Goal: Transaction & Acquisition: Purchase product/service

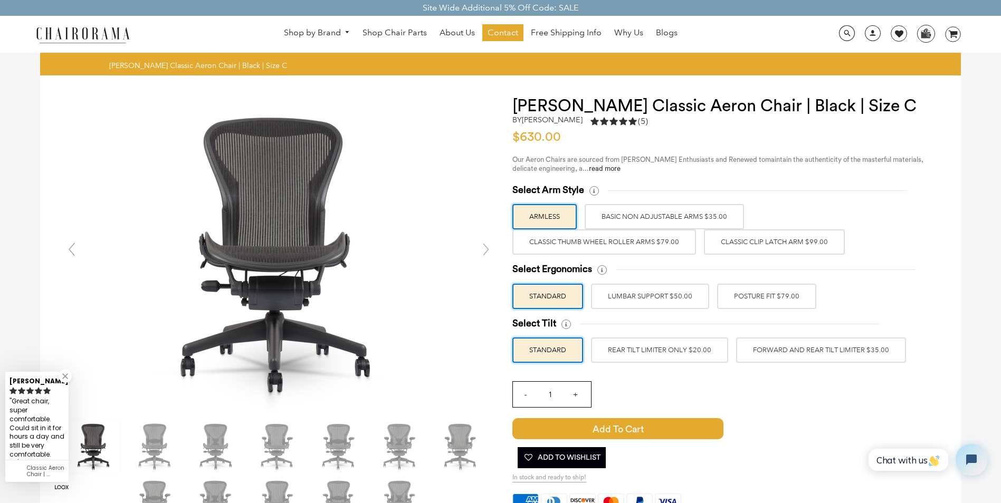
click at [732, 250] on label "Classic Clip Latch Arm $99.00" at bounding box center [774, 241] width 141 height 25
click at [0, 0] on input "Classic Clip Latch Arm $99.00" at bounding box center [0, 0] width 0 height 0
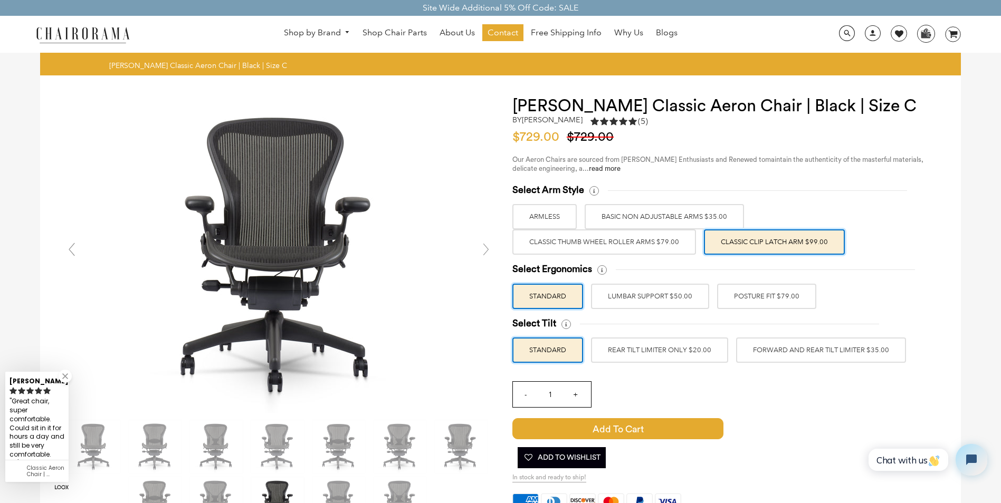
click at [612, 221] on label "BASIC NON ADJUSTABLE ARMS $35.00" at bounding box center [663, 216] width 159 height 25
click at [0, 0] on input "BASIC NON ADJUSTABLE ARMS $35.00" at bounding box center [0, 0] width 0 height 0
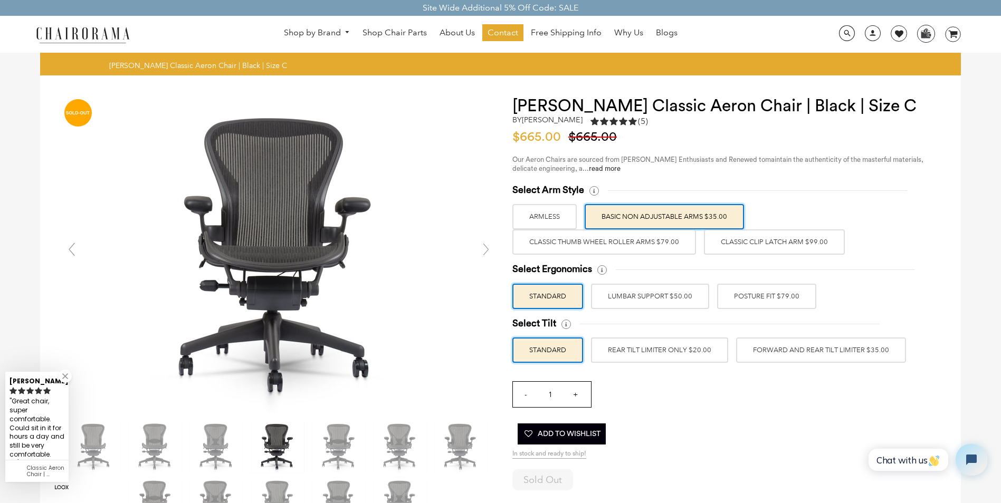
click at [604, 240] on label "Classic Thumb Wheel Roller Arms $79.00" at bounding box center [604, 241] width 184 height 25
click at [0, 0] on input "Classic Thumb Wheel Roller Arms $79.00" at bounding box center [0, 0] width 0 height 0
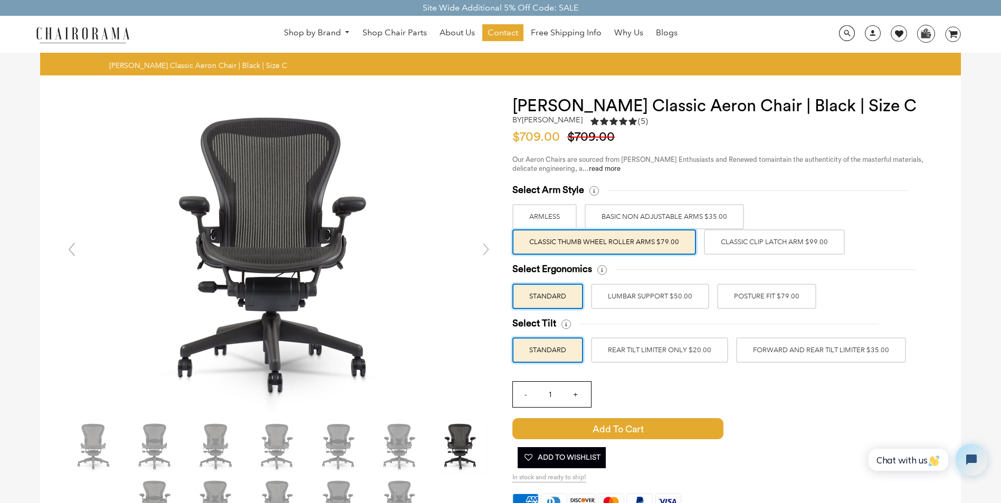
click at [537, 219] on label "ARMLESS" at bounding box center [544, 216] width 64 height 25
click at [0, 0] on input "ARMLESS" at bounding box center [0, 0] width 0 height 0
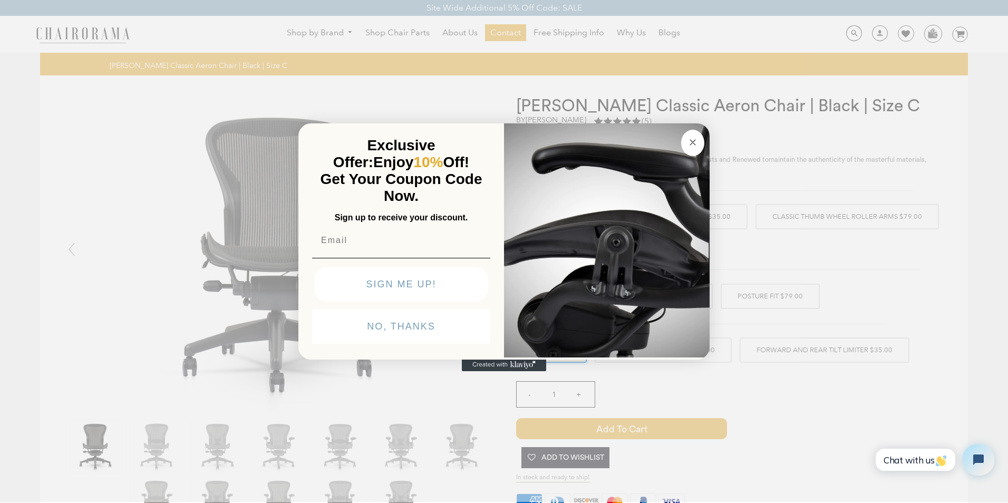
drag, startPoint x: 690, startPoint y: 140, endPoint x: 682, endPoint y: 147, distance: 10.9
click at [689, 140] on icon "Close dialog" at bounding box center [693, 142] width 13 height 13
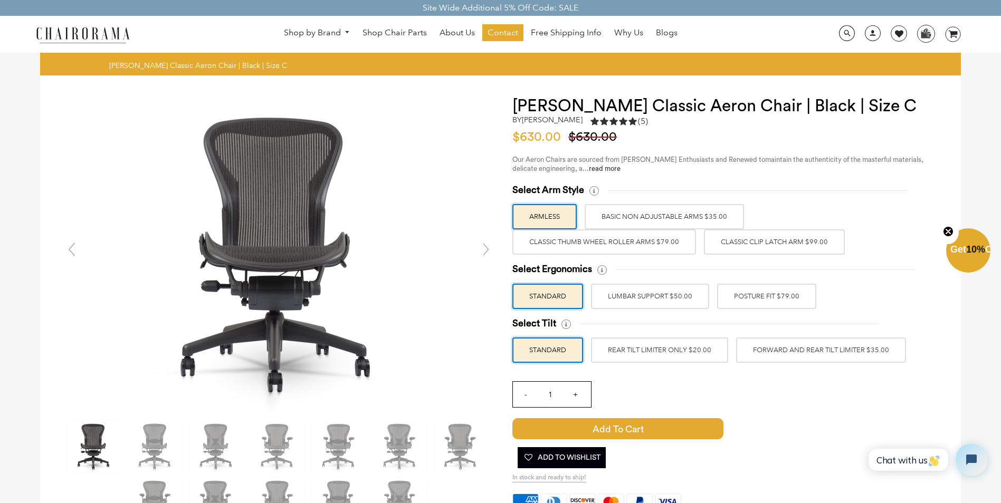
click at [611, 214] on label "BASIC NON ADJUSTABLE ARMS $35.00" at bounding box center [663, 216] width 159 height 25
click at [0, 0] on input "BASIC NON ADJUSTABLE ARMS $35.00" at bounding box center [0, 0] width 0 height 0
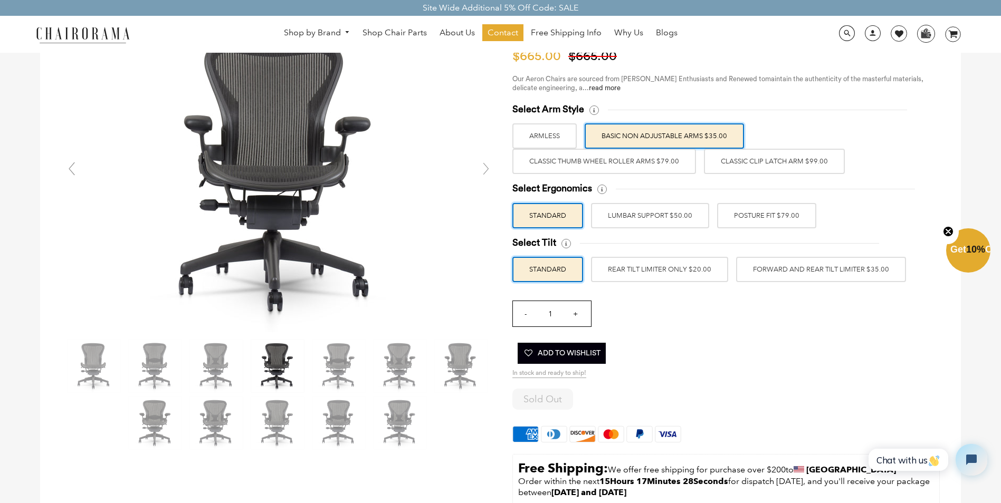
scroll to position [53, 0]
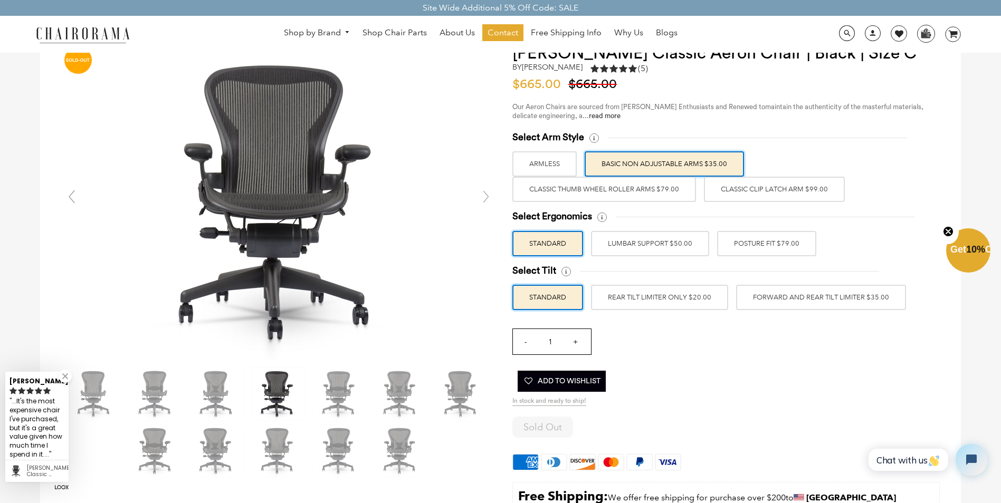
click at [751, 253] on label "POSTURE FIT $79.00" at bounding box center [766, 243] width 99 height 25
click at [0, 0] on input "POSTURE FIT $79.00" at bounding box center [0, 0] width 0 height 0
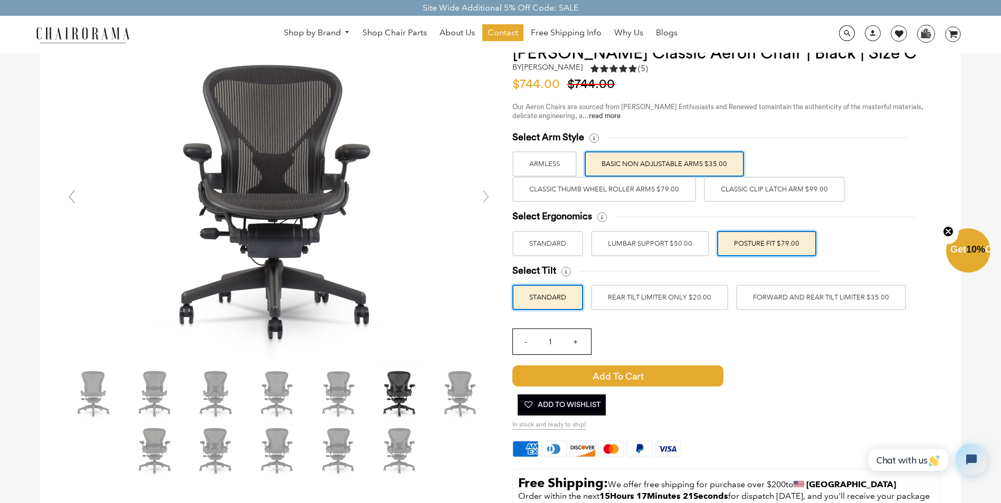
click at [744, 302] on label "FORWARD AND REAR TILT LIMITER $35.00" at bounding box center [821, 297] width 170 height 25
click at [0, 0] on input "FORWARD AND REAR TILT LIMITER $35.00" at bounding box center [0, 0] width 0 height 0
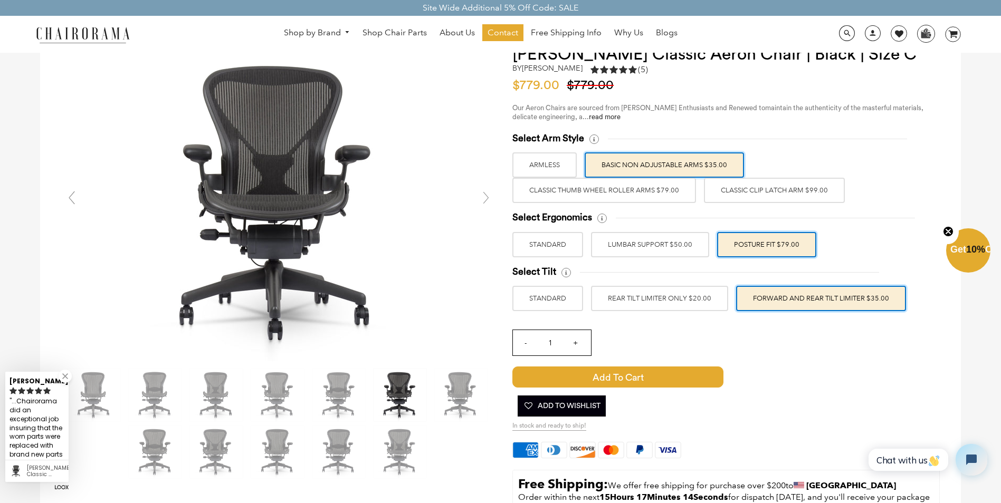
scroll to position [0, 0]
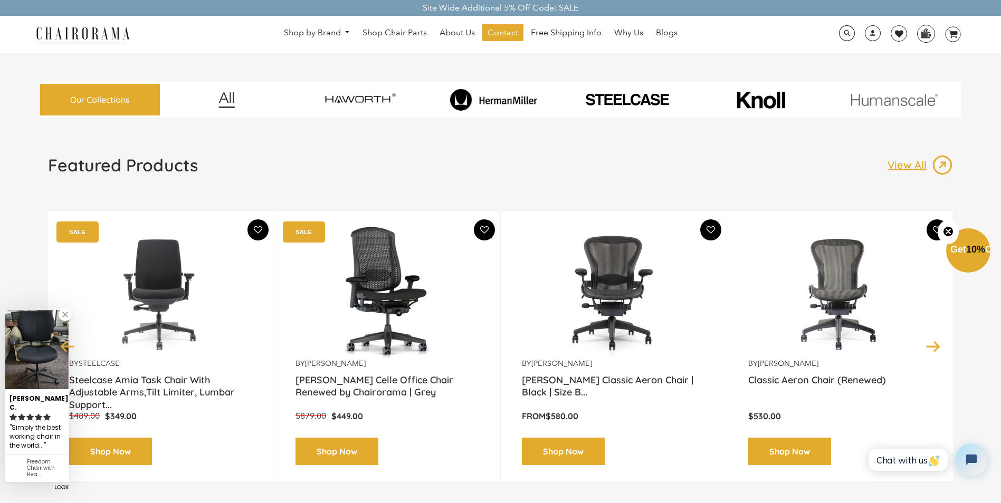
click at [345, 32] on span "DesktopNavigation" at bounding box center [345, 32] width 9 height 7
click at [329, 35] on link "Shop by Brand" at bounding box center [316, 33] width 77 height 16
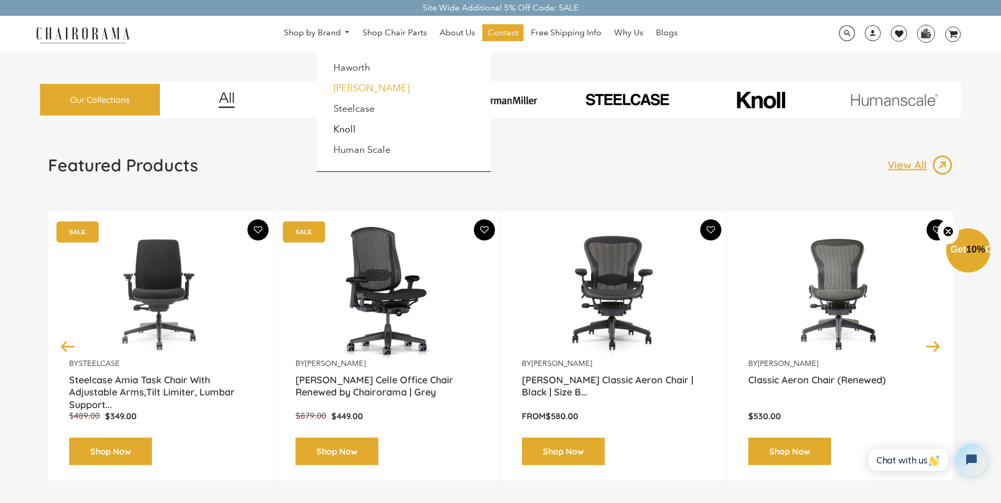
click at [349, 87] on link "[PERSON_NAME]" at bounding box center [371, 88] width 76 height 12
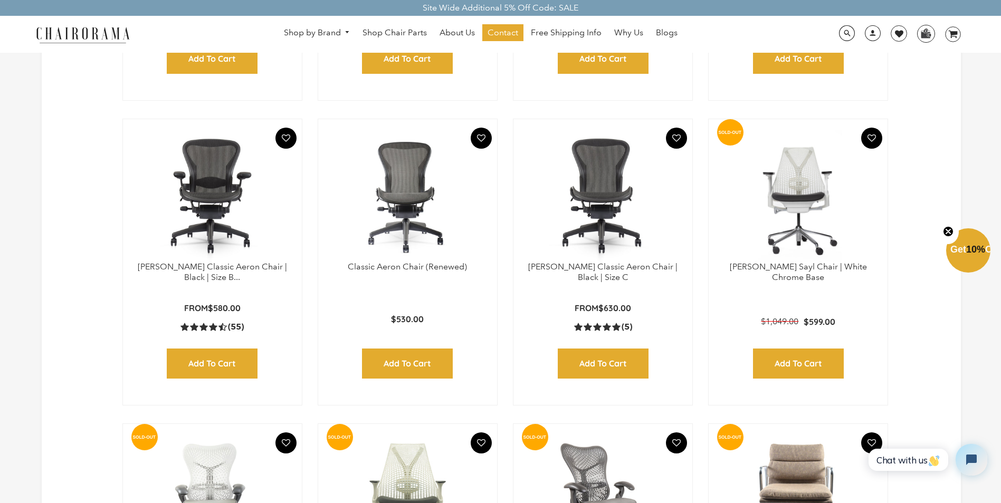
scroll to position [633, 0]
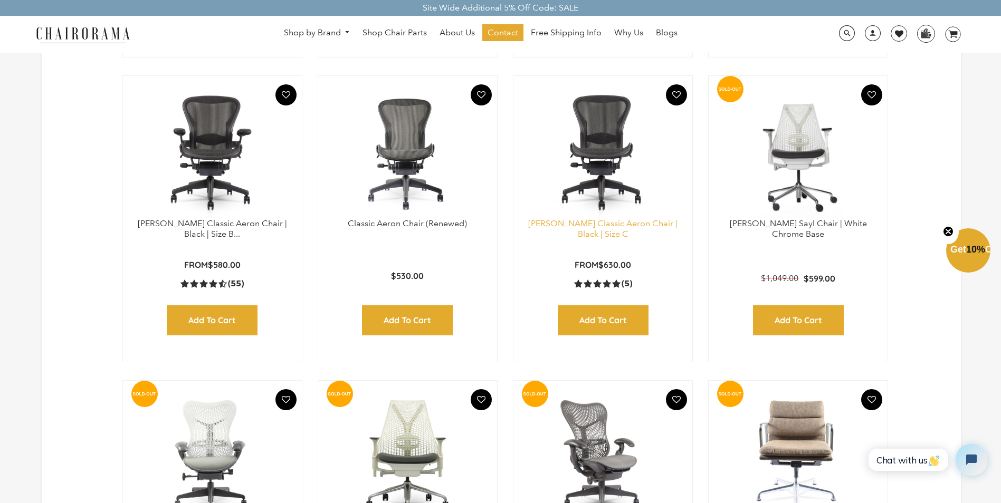
click at [604, 226] on link "[PERSON_NAME] Classic Aeron Chair | Black | Size C" at bounding box center [602, 228] width 149 height 21
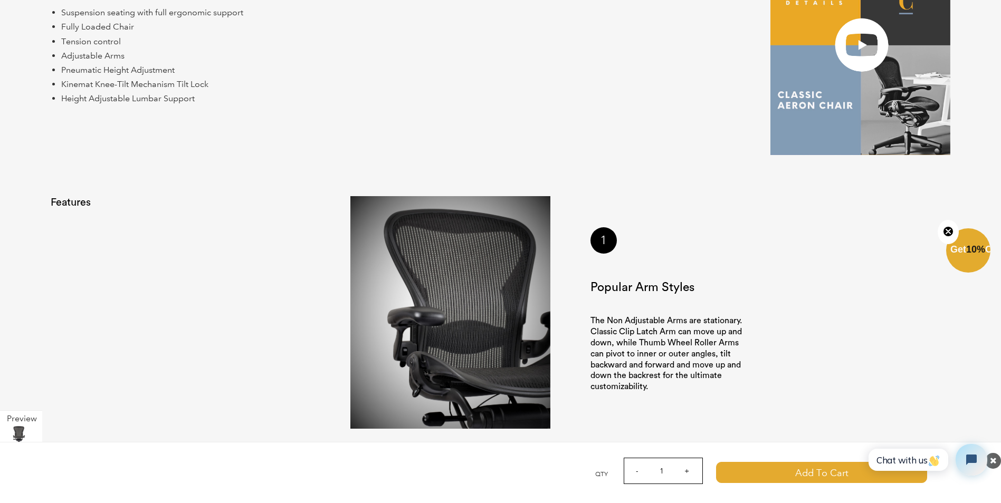
scroll to position [949, 0]
